Goal: Find specific page/section: Find specific page/section

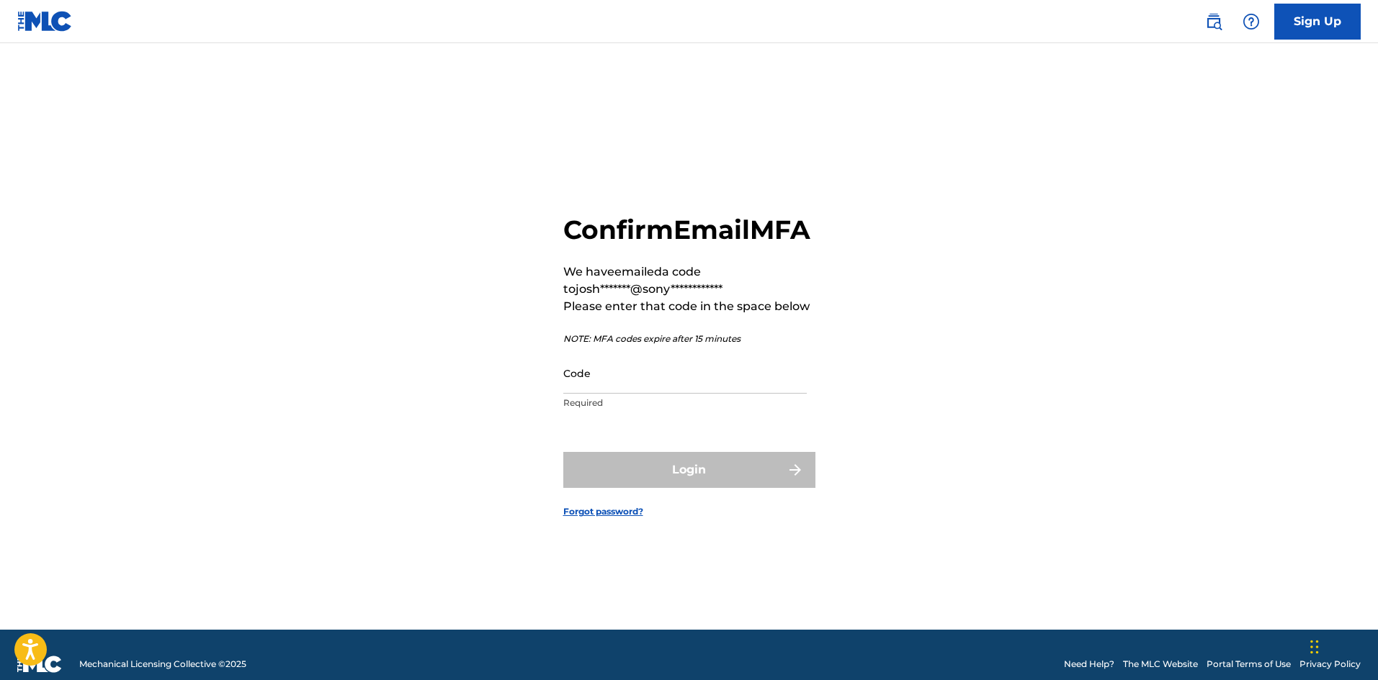
click at [741, 388] on input "Code" at bounding box center [684, 373] width 243 height 41
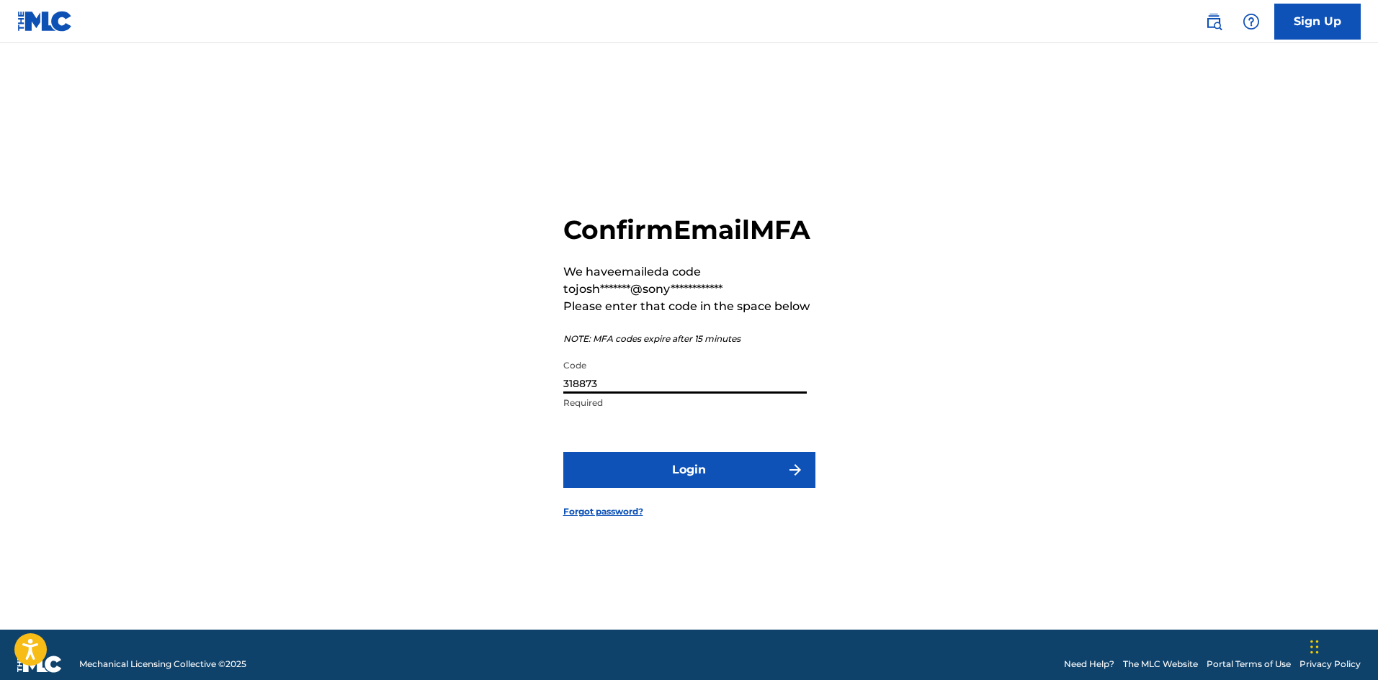
type input "318873"
click at [563, 452] on button "Login" at bounding box center [689, 470] width 252 height 36
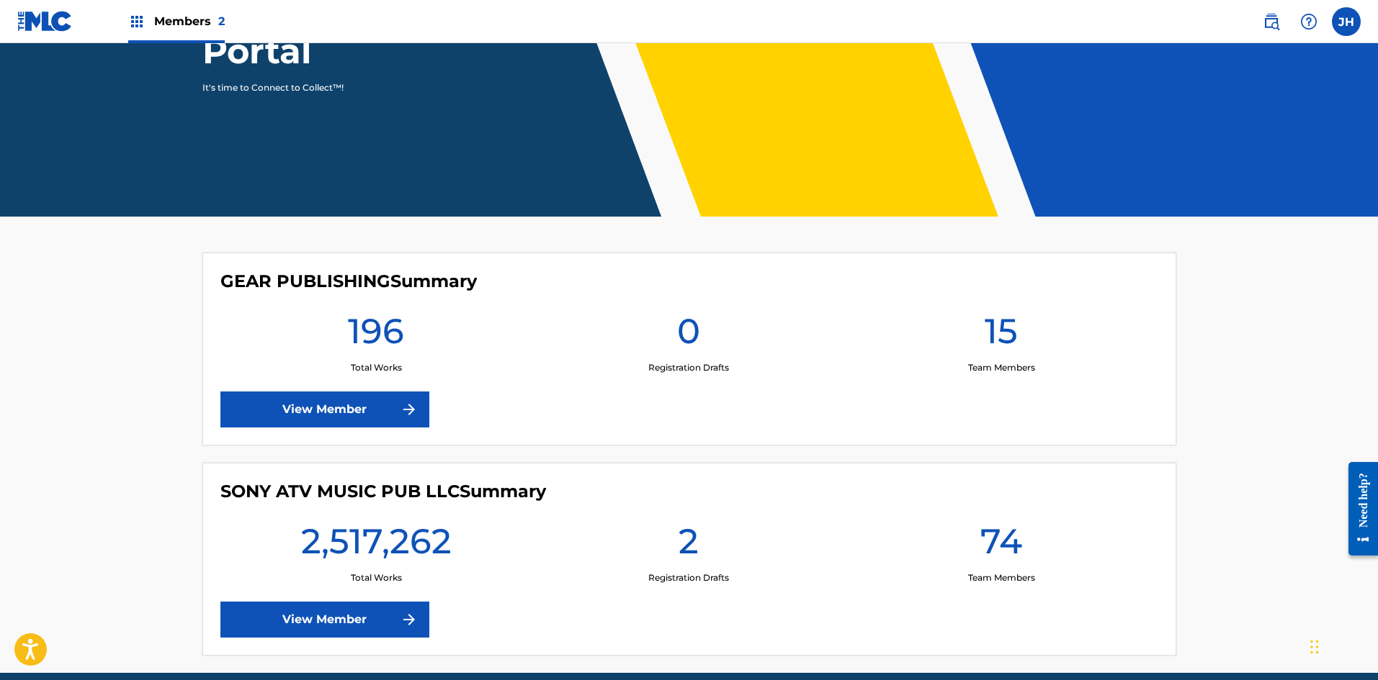
scroll to position [267, 0]
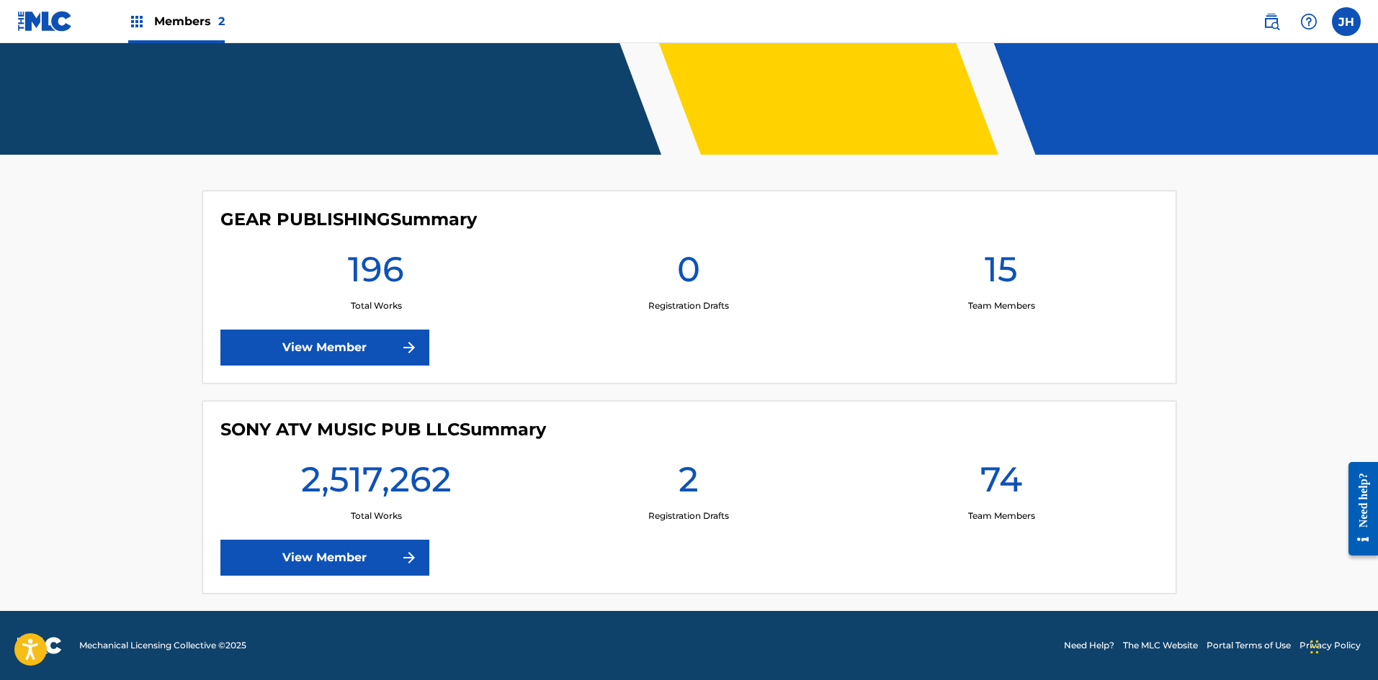
click at [402, 548] on link "View Member" at bounding box center [324, 558] width 209 height 36
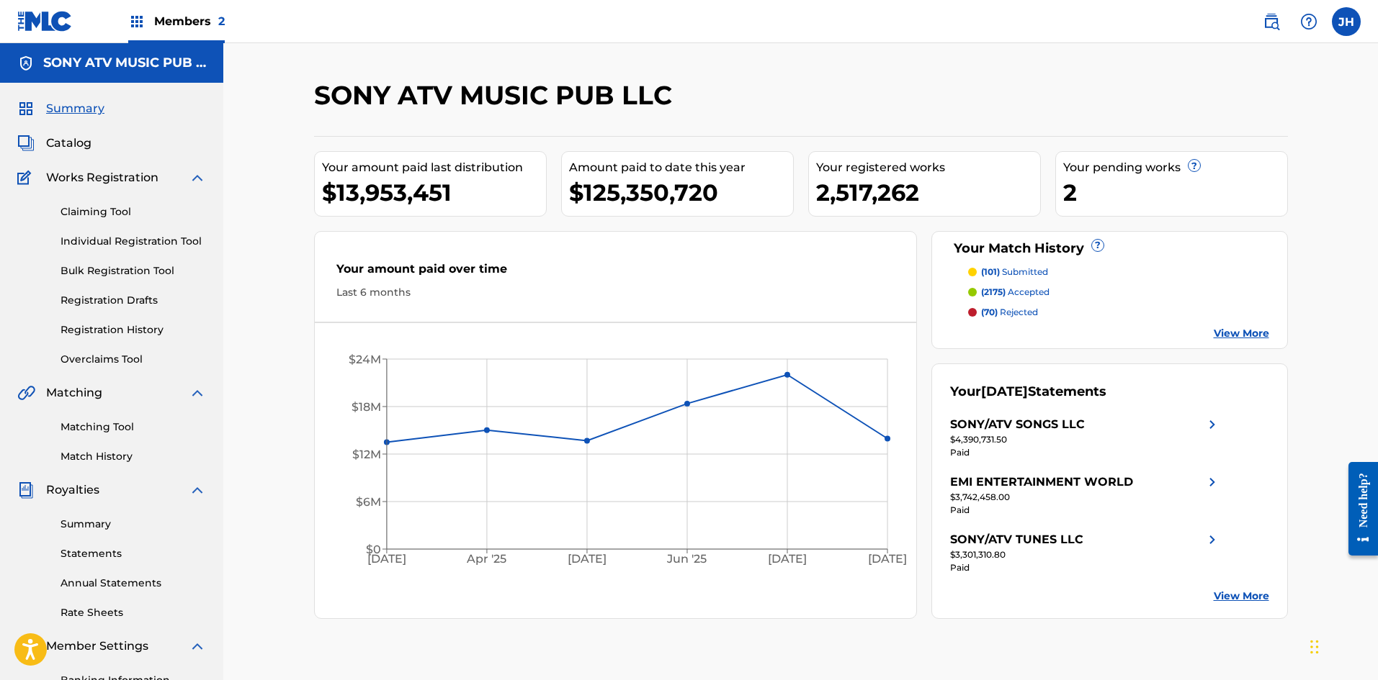
click at [89, 144] on span "Catalog" at bounding box center [68, 143] width 45 height 17
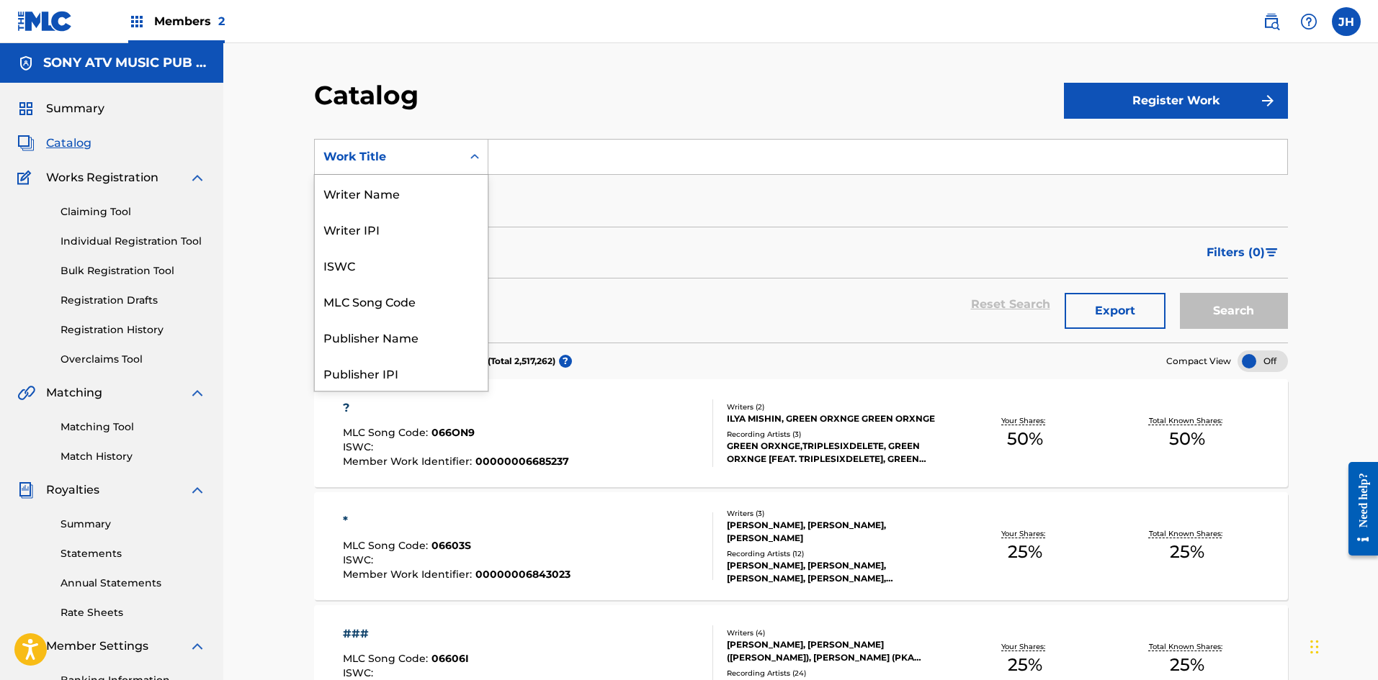
click at [469, 163] on icon "Search Form" at bounding box center [474, 157] width 14 height 14
click at [394, 301] on div "MLC Song Code" at bounding box center [401, 301] width 173 height 36
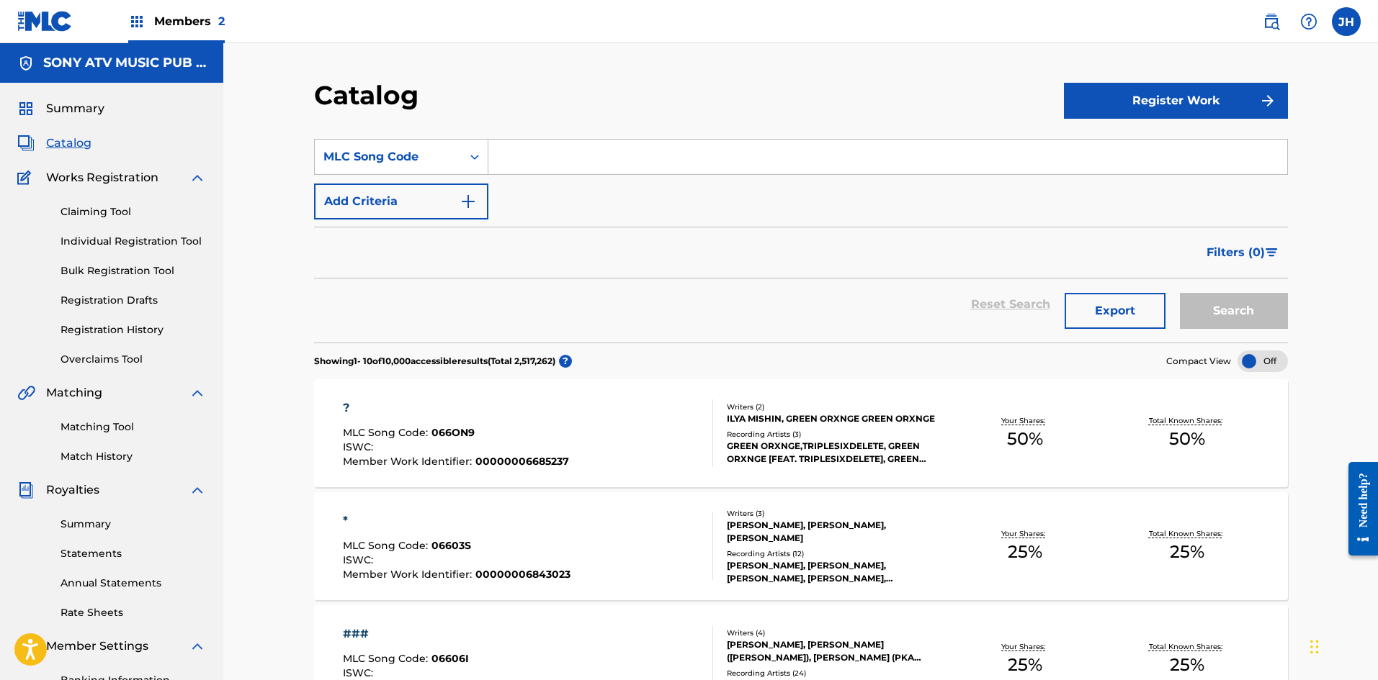
drag, startPoint x: 519, startPoint y: 161, endPoint x: 545, endPoint y: 167, distance: 26.6
click at [519, 161] on input "Search Form" at bounding box center [887, 157] width 799 height 35
paste input "OL8WF8"
type input "OL8WF8"
click at [1236, 306] on button "Search" at bounding box center [1234, 311] width 108 height 36
